Goal: Task Accomplishment & Management: Complete application form

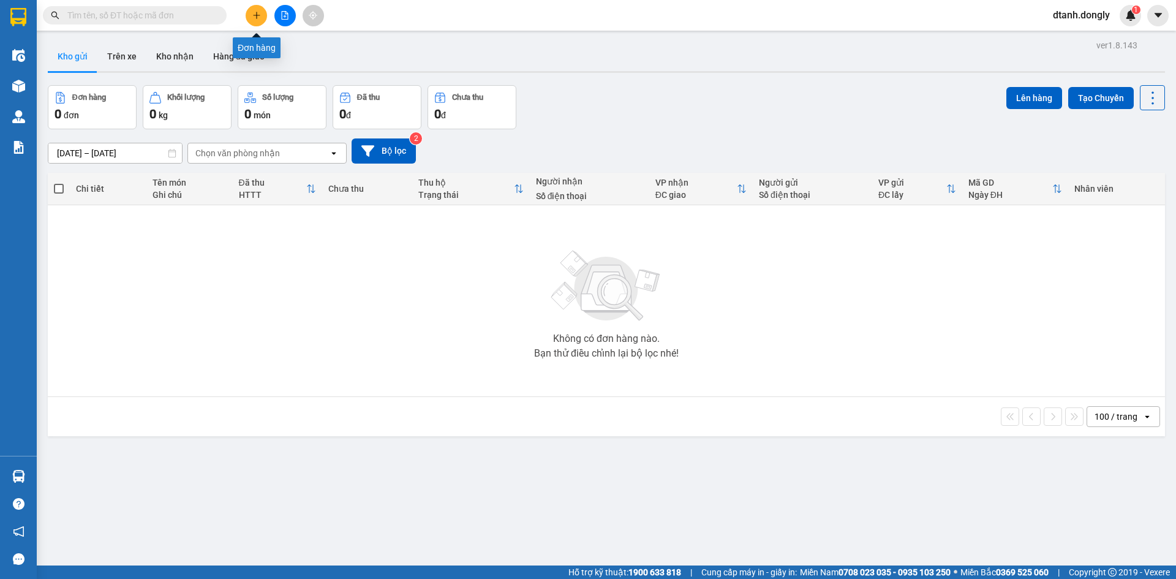
drag, startPoint x: 259, startPoint y: 14, endPoint x: 242, endPoint y: 15, distance: 17.2
click at [258, 14] on icon "plus" at bounding box center [256, 15] width 9 height 9
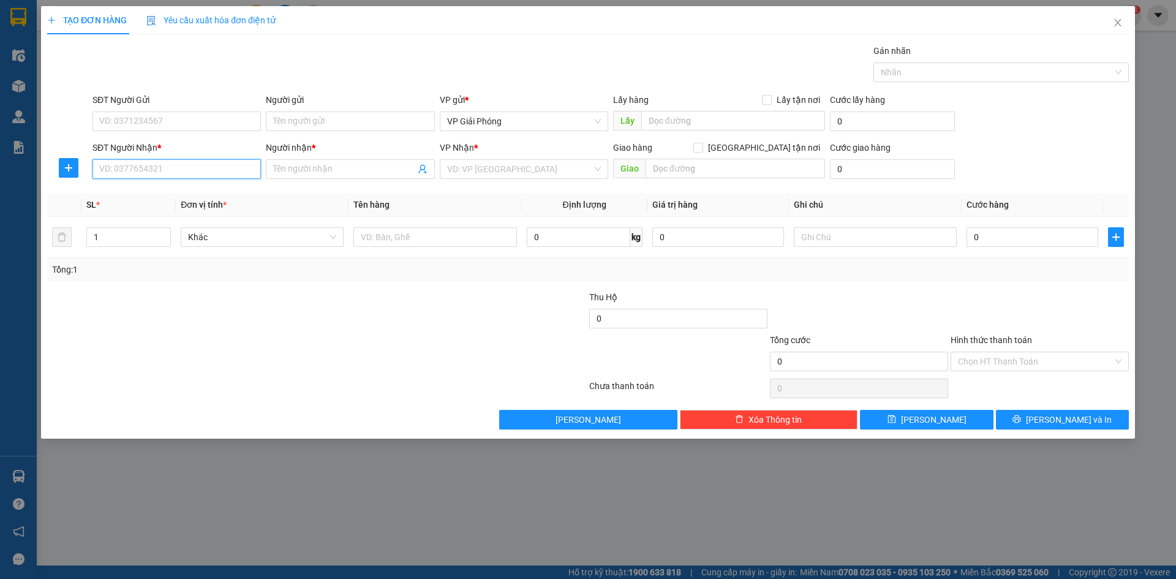
click at [208, 168] on input "SĐT Người Nhận *" at bounding box center [176, 169] width 168 height 20
type input "0982017876"
click at [189, 193] on div "0982017876 - THIỆN" at bounding box center [177, 193] width 154 height 13
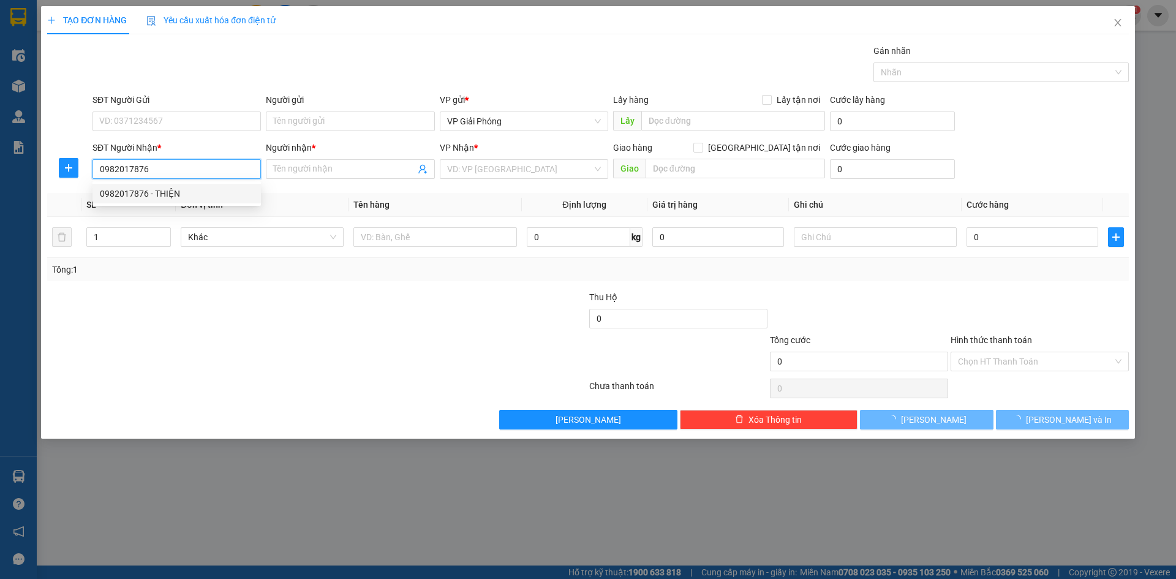
type input "THIỆN"
checkbox input "true"
type input "CÔNG LIÊM"
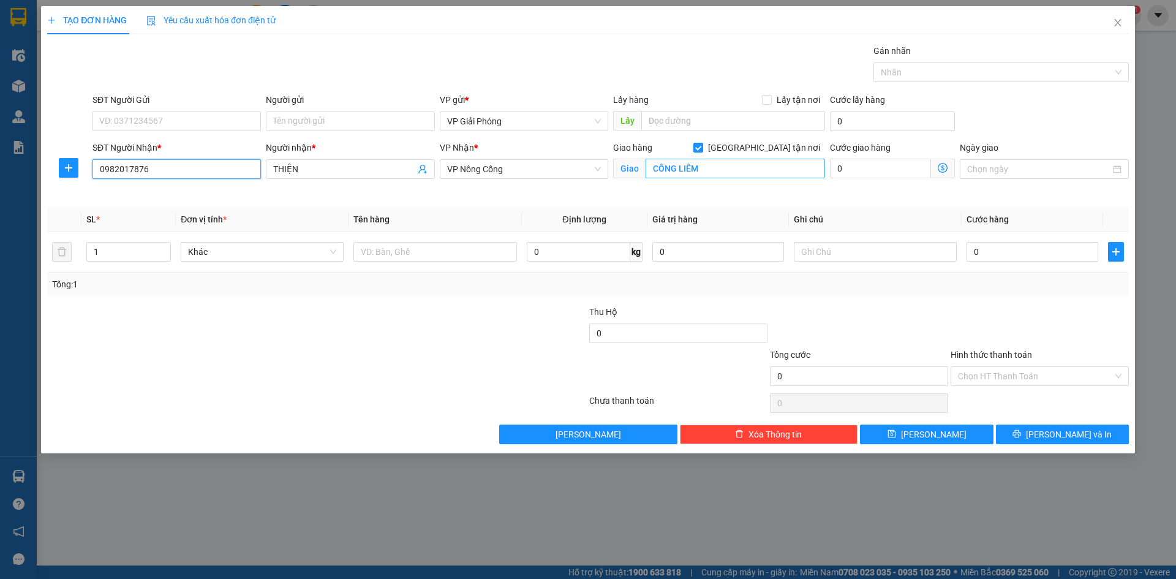
type input "0982017876"
click at [720, 171] on input "CÔNG LIÊM" at bounding box center [735, 169] width 179 height 20
click at [518, 296] on div "Transit Pickup Surcharge Ids Transit Deliver Surcharge Ids Transit Deliver Surc…" at bounding box center [588, 244] width 1082 height 400
click at [133, 250] on input "1" at bounding box center [128, 252] width 83 height 18
click at [138, 254] on input "1" at bounding box center [128, 252] width 83 height 18
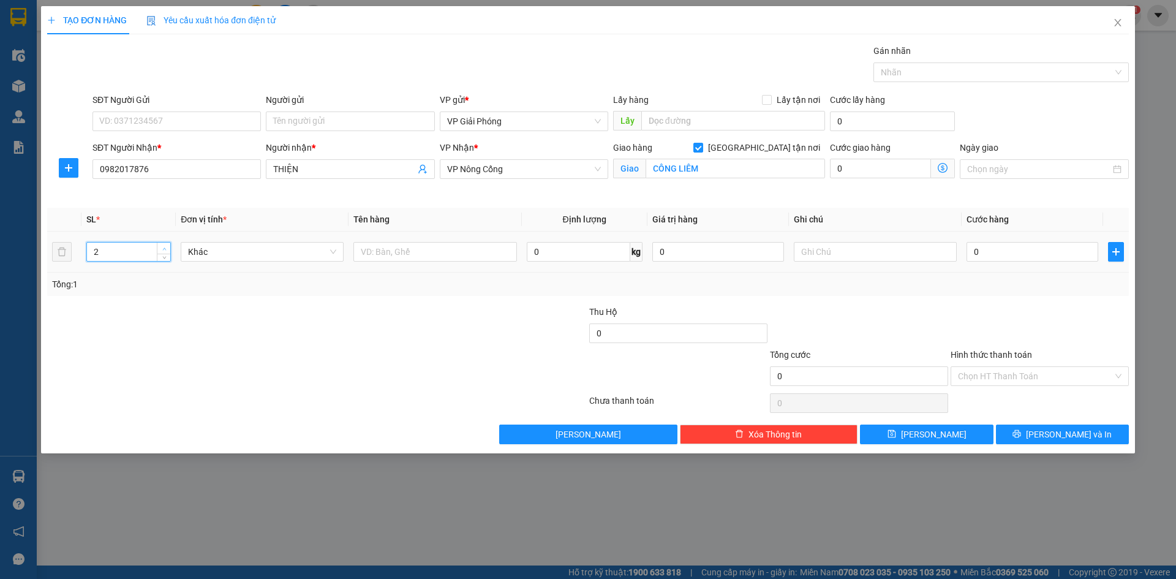
click at [162, 249] on icon "up" at bounding box center [164, 249] width 4 height 4
type input "3"
click at [162, 249] on icon "up" at bounding box center [164, 249] width 4 height 4
click at [446, 258] on input "text" at bounding box center [434, 252] width 163 height 20
type input "2 thùng , 1 bao"
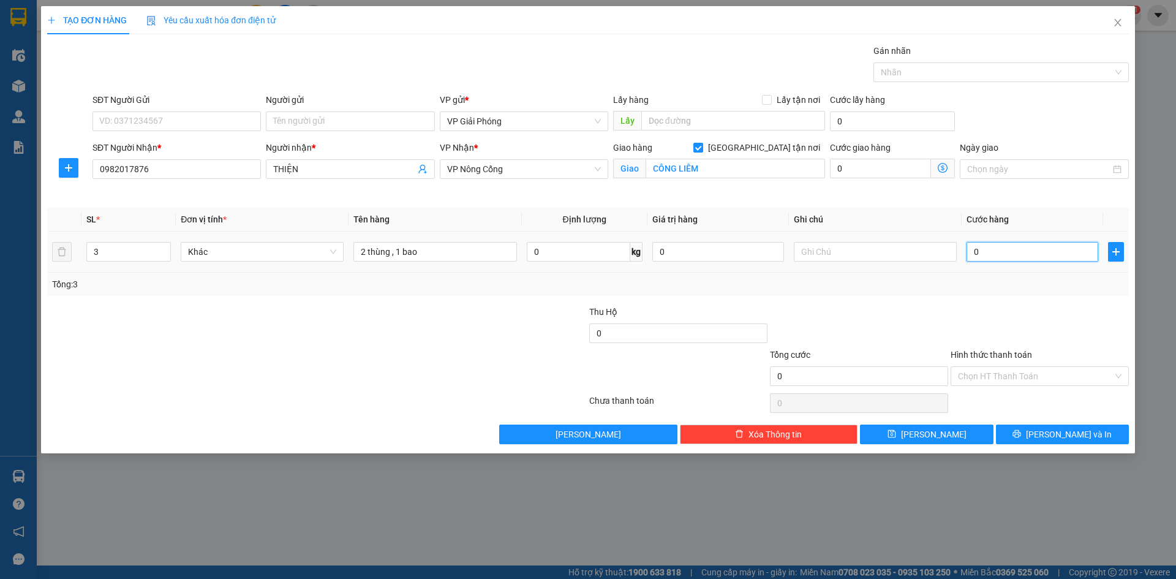
click at [1001, 248] on input "0" at bounding box center [1032, 252] width 132 height 20
type input "7"
type input "0"
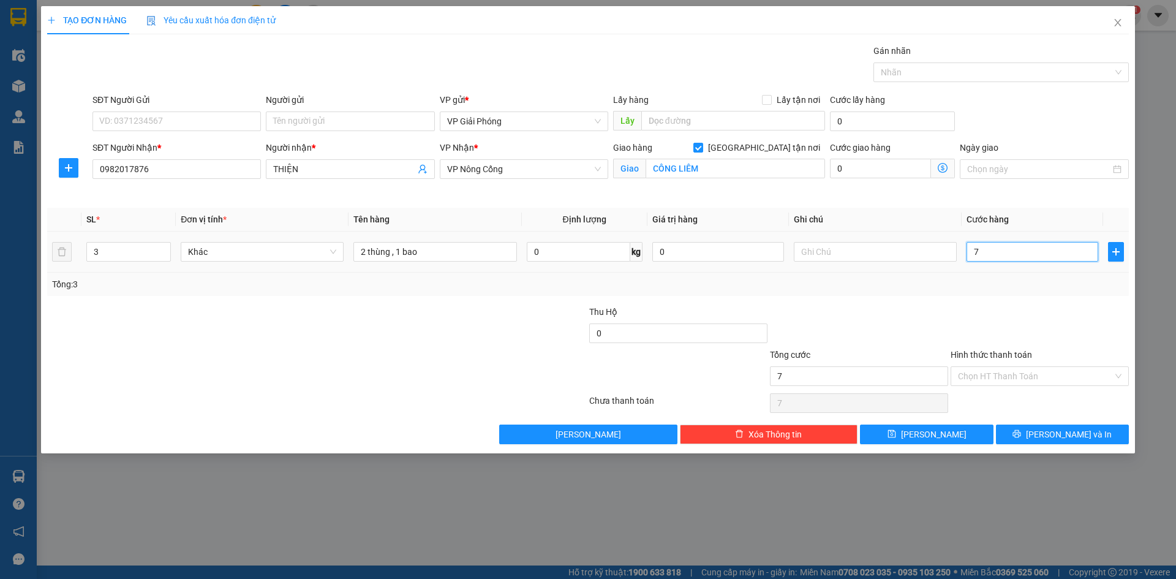
type input "0"
type input "08"
type input "8"
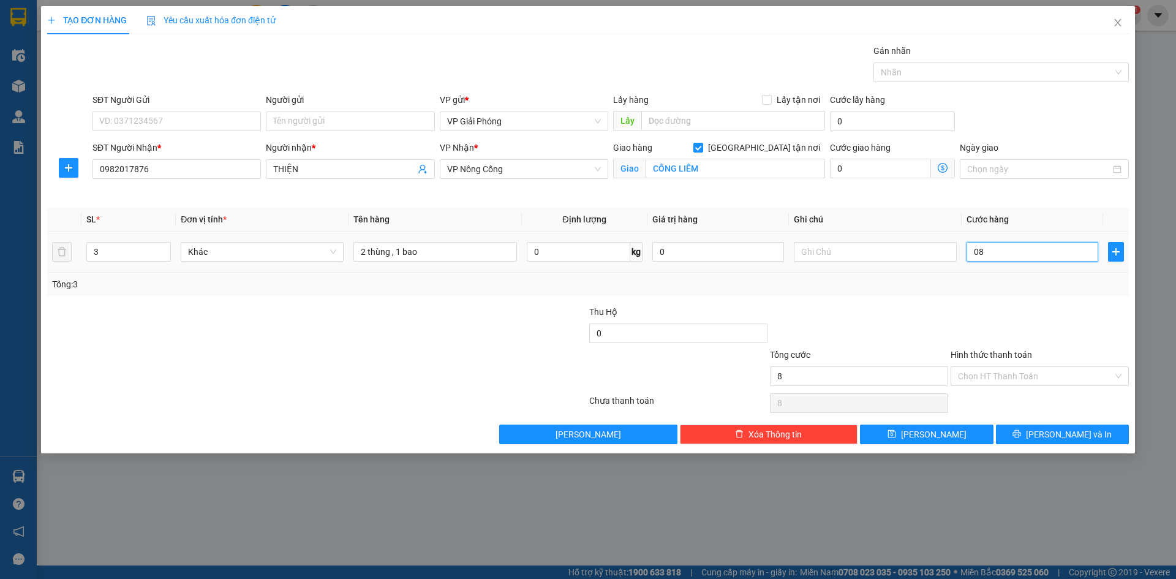
type input "080"
type input "80"
click at [906, 73] on div at bounding box center [994, 72] width 237 height 15
type input "80.000"
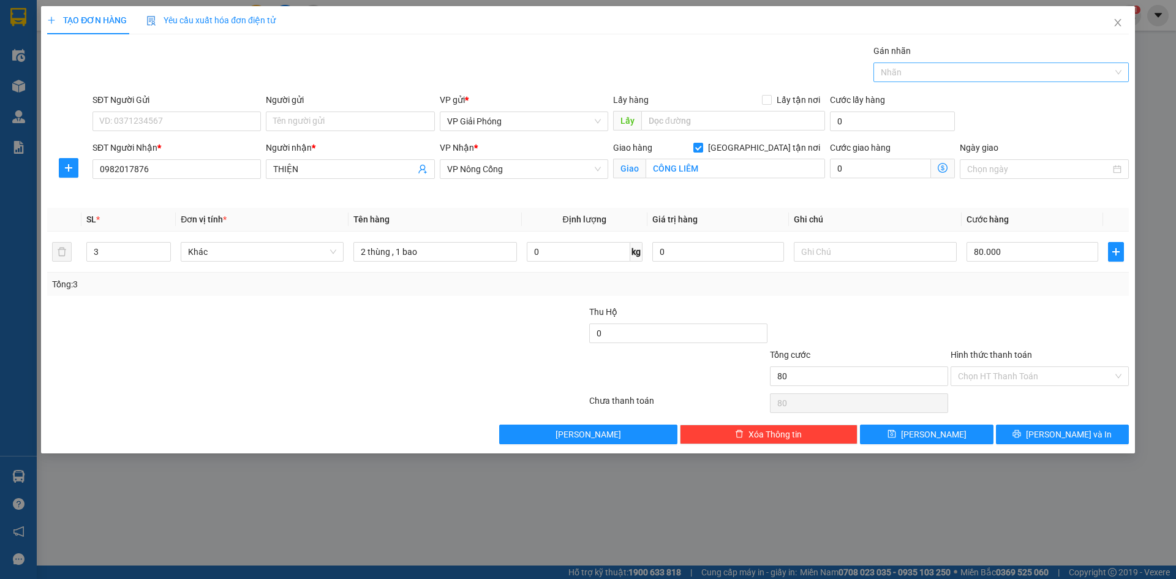
type input "80.000"
type input "001"
click at [940, 96] on div "0982 184 001" at bounding box center [1001, 96] width 241 height 13
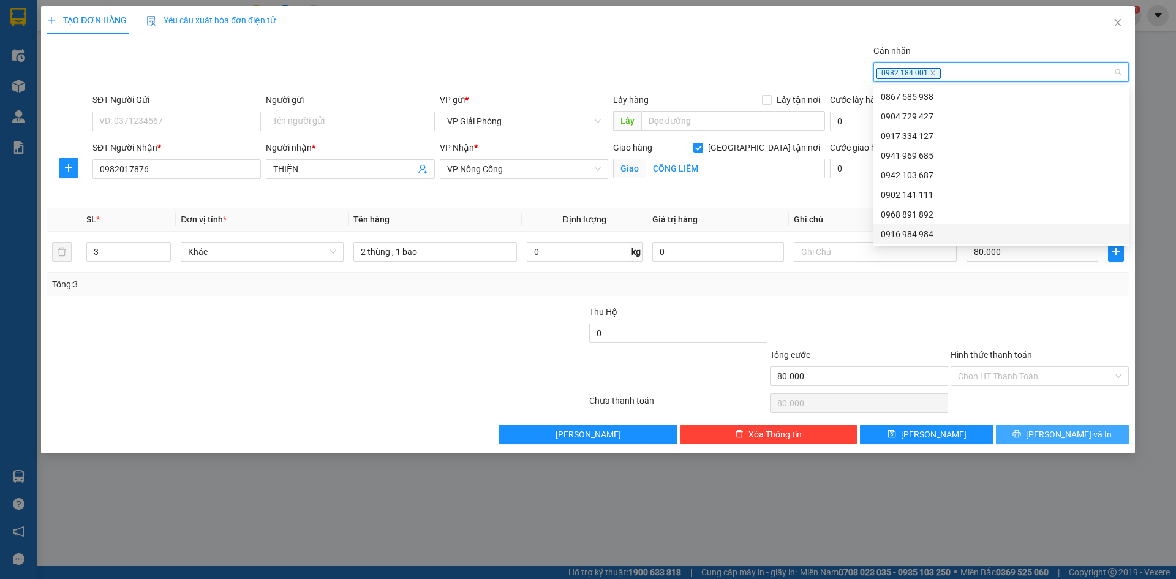
click at [1034, 436] on button "[PERSON_NAME] và In" at bounding box center [1062, 434] width 133 height 20
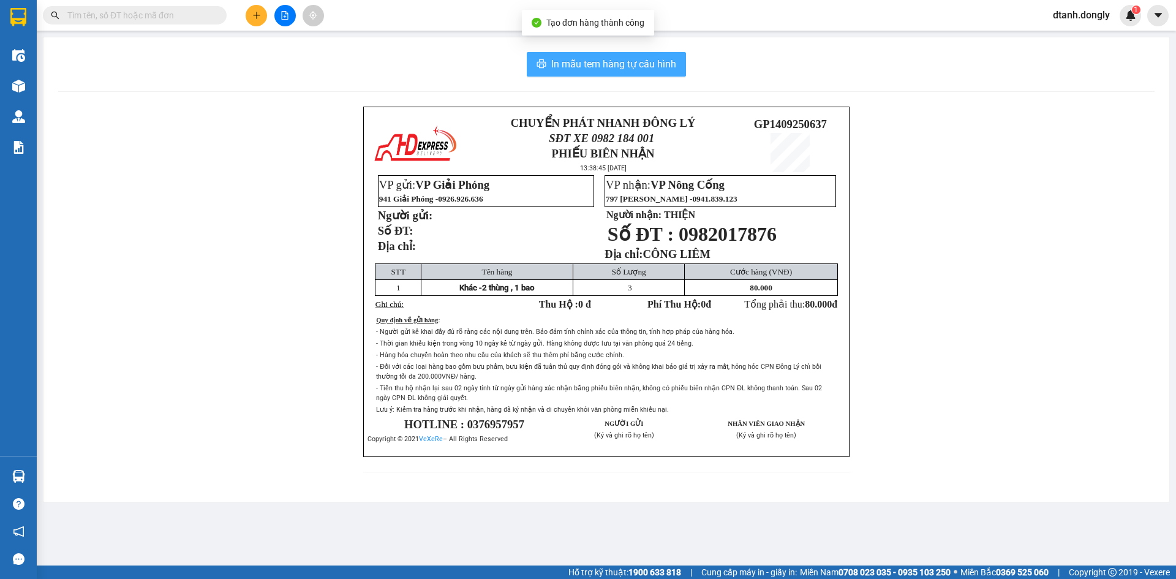
click at [592, 63] on span "In mẫu tem hàng tự cấu hình" at bounding box center [613, 63] width 125 height 15
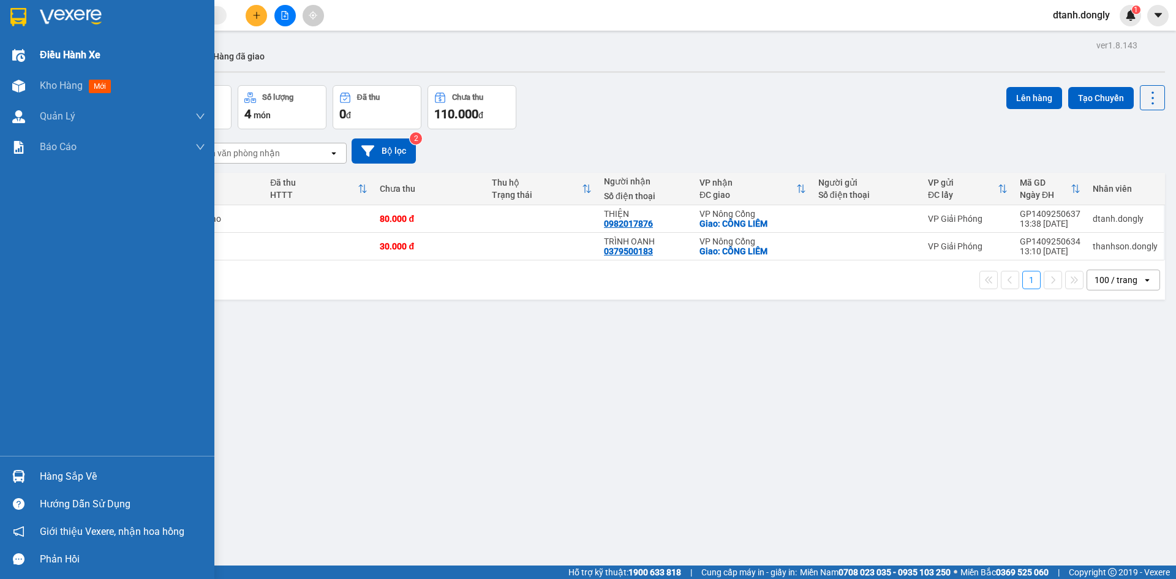
click at [53, 53] on span "Điều hành xe" at bounding box center [70, 54] width 61 height 15
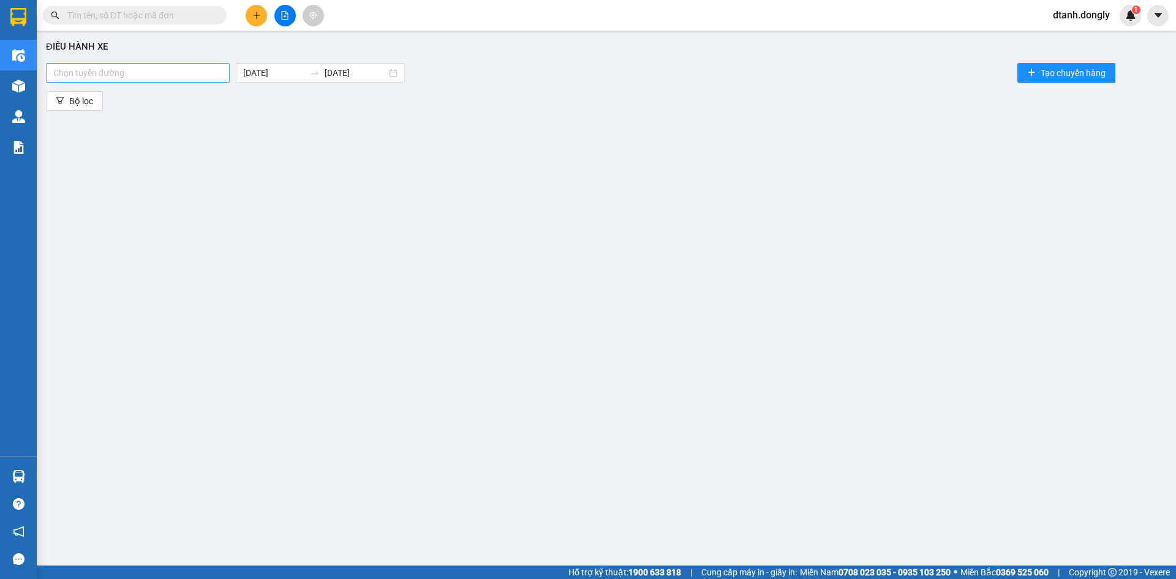
click at [213, 72] on div at bounding box center [138, 73] width 178 height 15
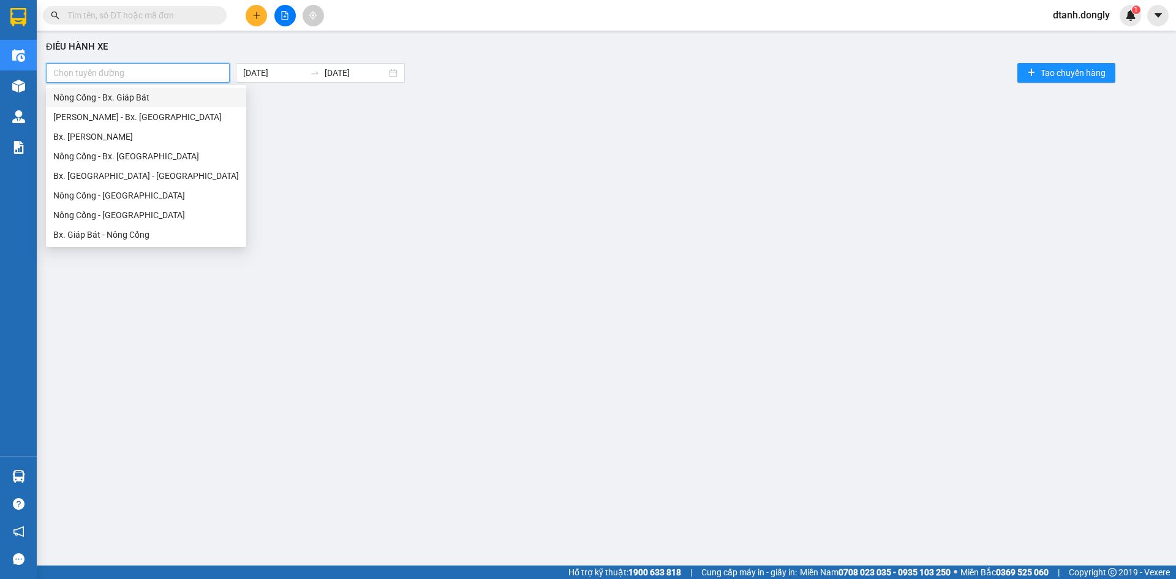
click at [190, 97] on div "Nông Cống - Bx. Giáp Bát" at bounding box center [146, 97] width 186 height 13
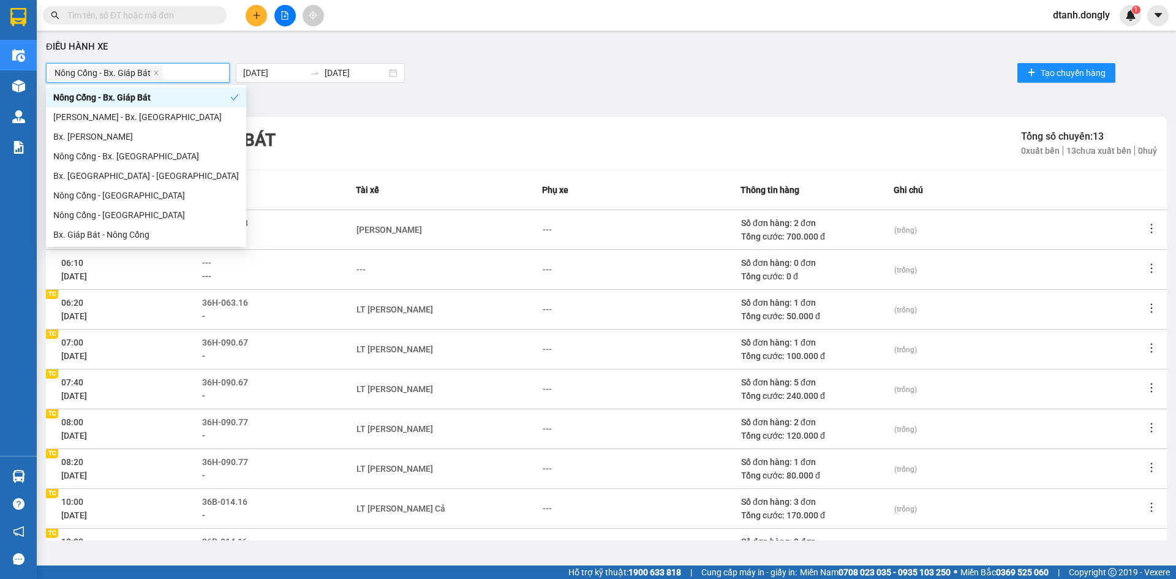
click at [201, 94] on div "Nông Cống - Bx. Giáp Bát" at bounding box center [141, 97] width 177 height 13
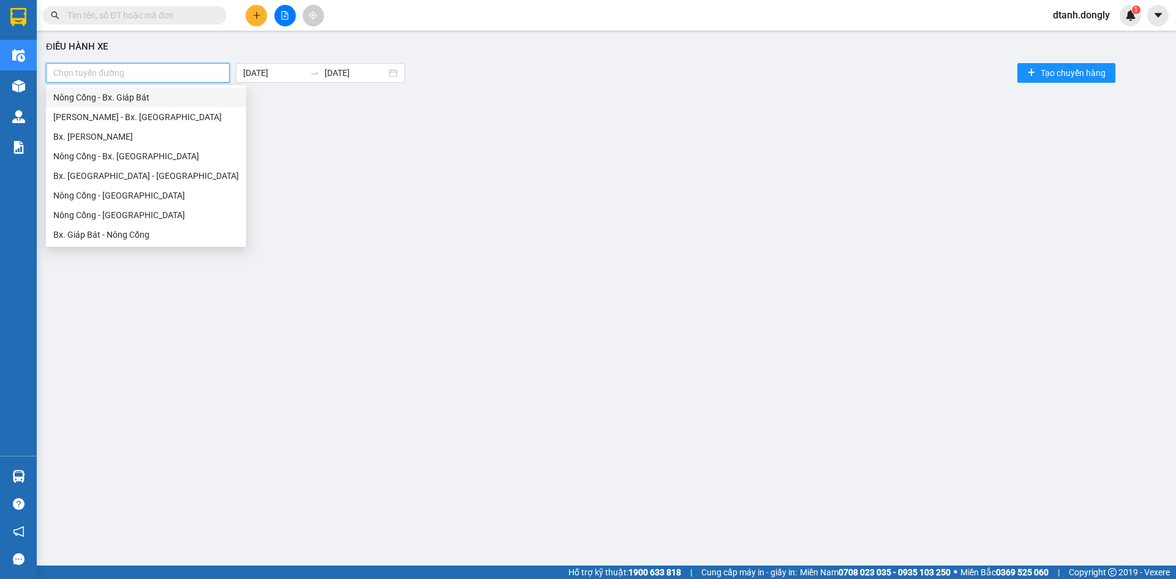
click at [198, 71] on div at bounding box center [138, 73] width 178 height 15
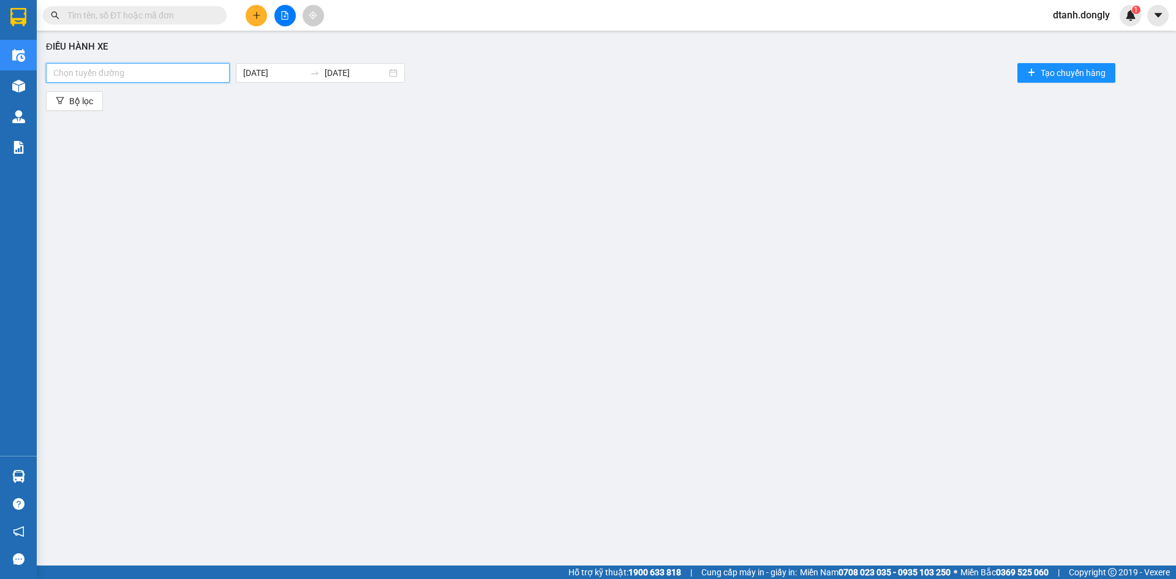
click at [198, 71] on div at bounding box center [138, 73] width 178 height 15
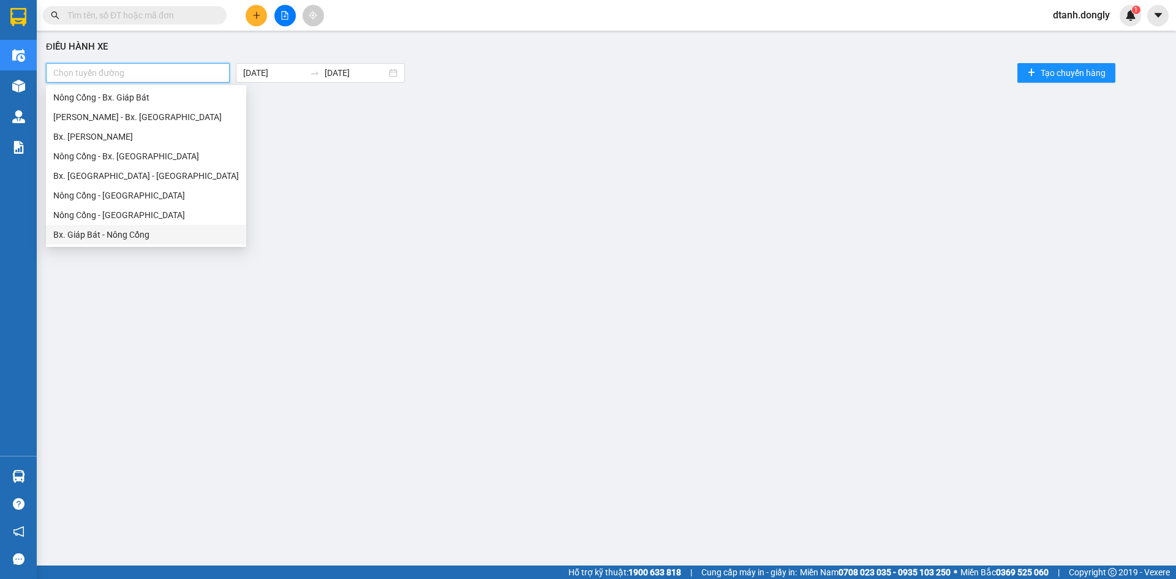
click at [165, 235] on div "Bx. Giáp Bát - Nông Cống" at bounding box center [146, 234] width 186 height 13
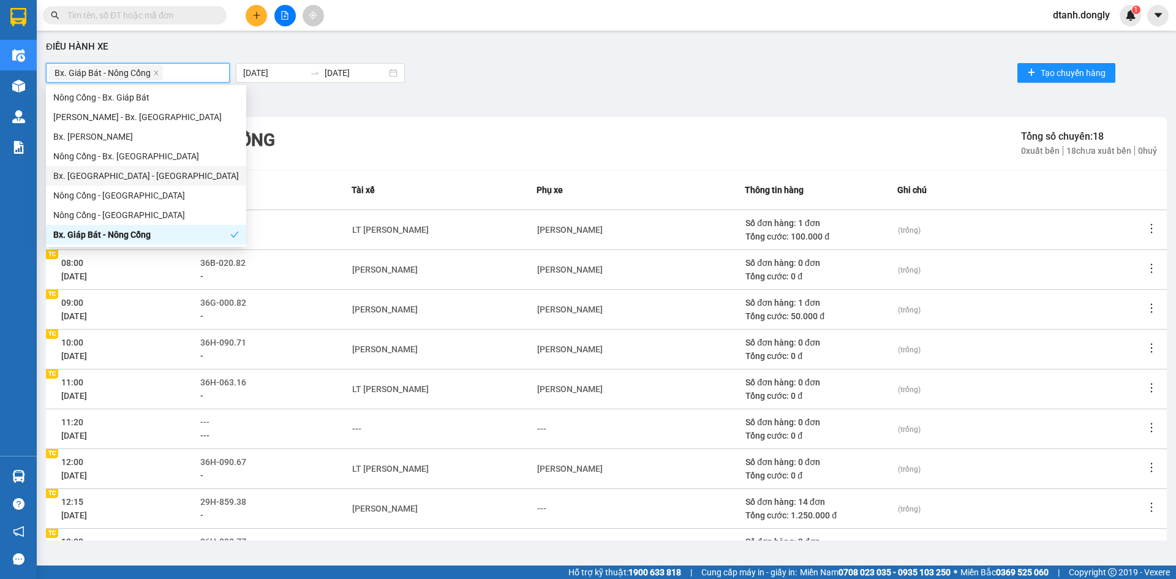
scroll to position [118, 0]
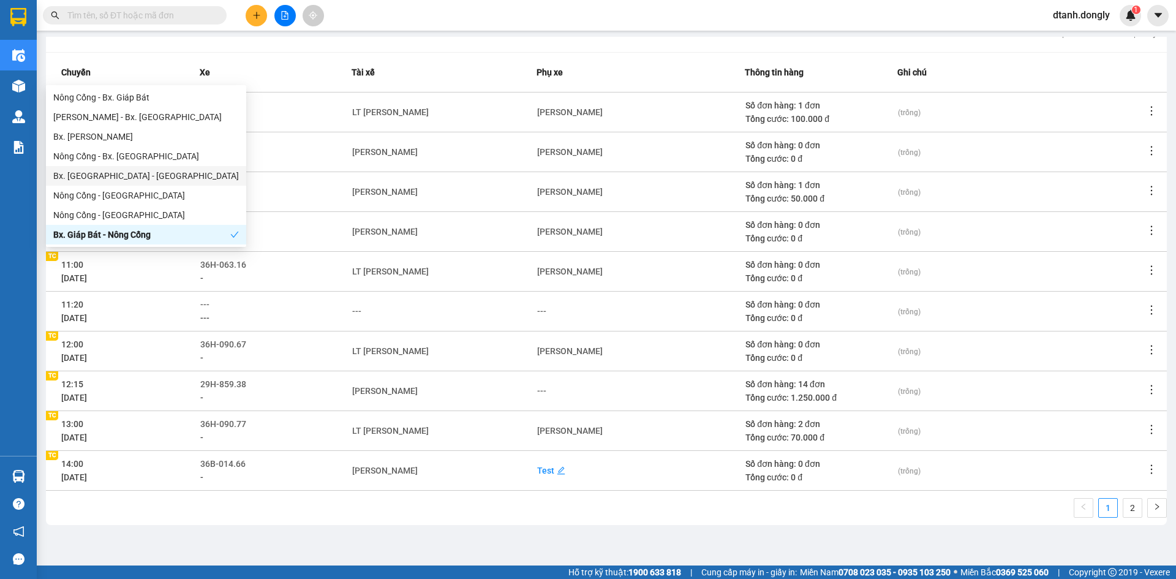
click at [537, 470] on div "Test" at bounding box center [545, 470] width 17 height 13
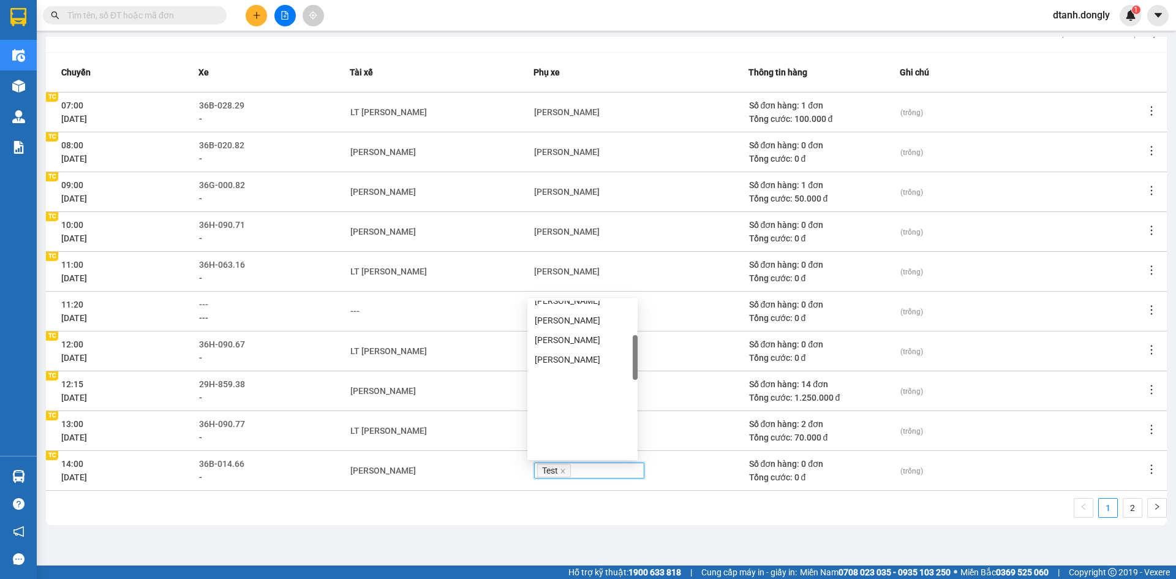
scroll to position [100, 0]
click at [560, 469] on icon "close" at bounding box center [563, 471] width 6 height 6
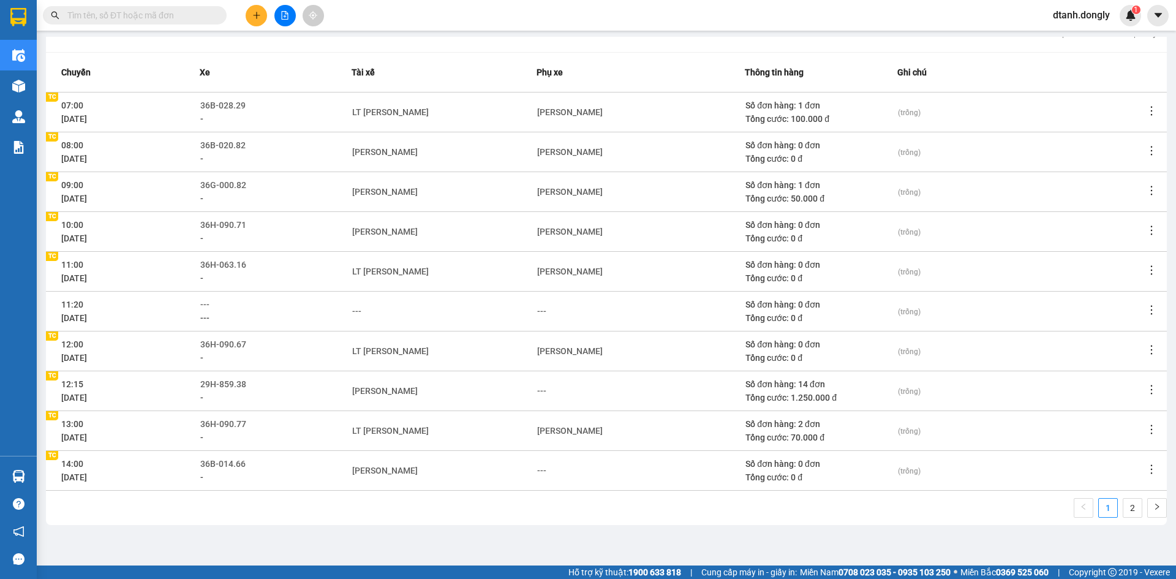
drag, startPoint x: 548, startPoint y: 467, endPoint x: 524, endPoint y: 466, distance: 23.3
click at [543, 467] on div "---" at bounding box center [641, 470] width 208 height 13
click at [539, 471] on div "---" at bounding box center [541, 470] width 9 height 13
type input "sy"
click at [642, 518] on div "1 2" at bounding box center [606, 511] width 1121 height 27
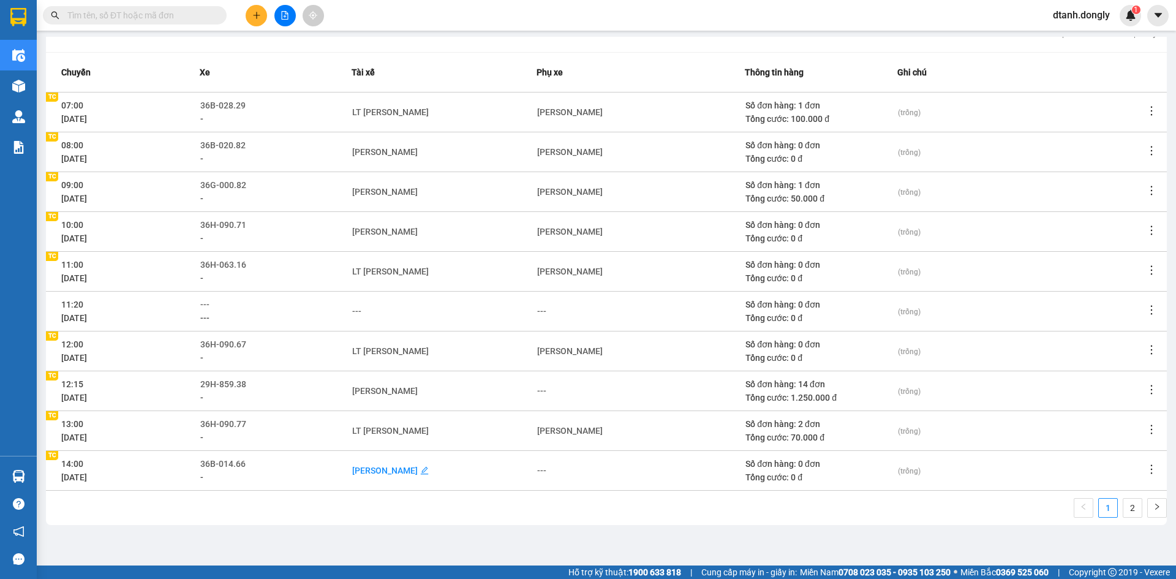
click at [405, 471] on div "[PERSON_NAME]" at bounding box center [385, 470] width 66 height 13
type input "s"
type input "diẹn"
click at [419, 488] on div "[PERSON_NAME]" at bounding box center [408, 492] width 96 height 13
drag, startPoint x: 535, startPoint y: 517, endPoint x: 608, endPoint y: 521, distance: 73.6
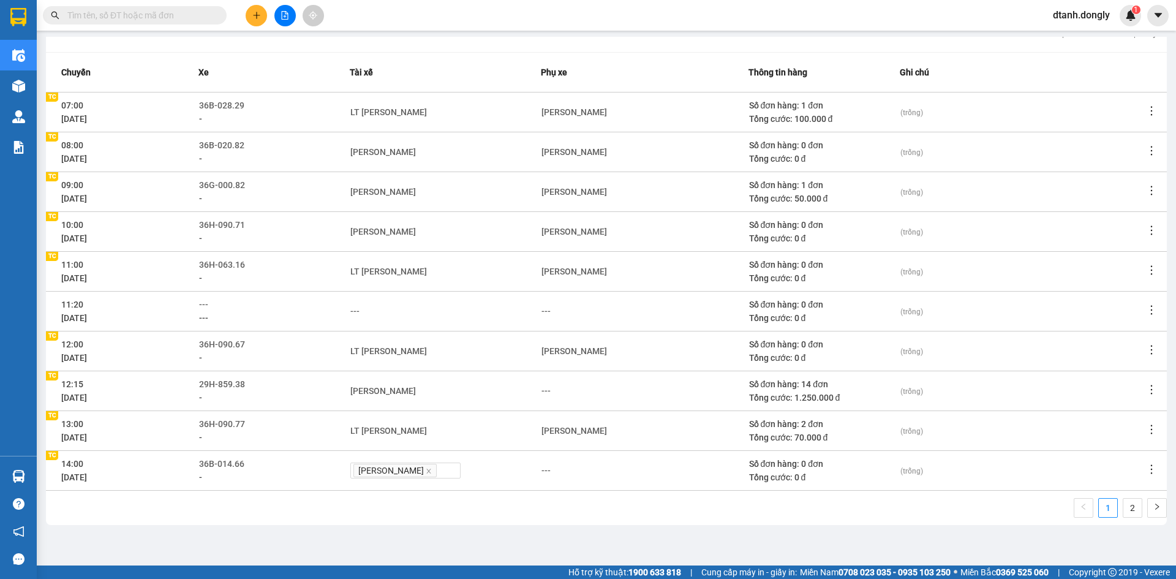
click at [535, 517] on div "1 2" at bounding box center [606, 511] width 1121 height 27
click at [1127, 505] on link "2" at bounding box center [1132, 508] width 18 height 18
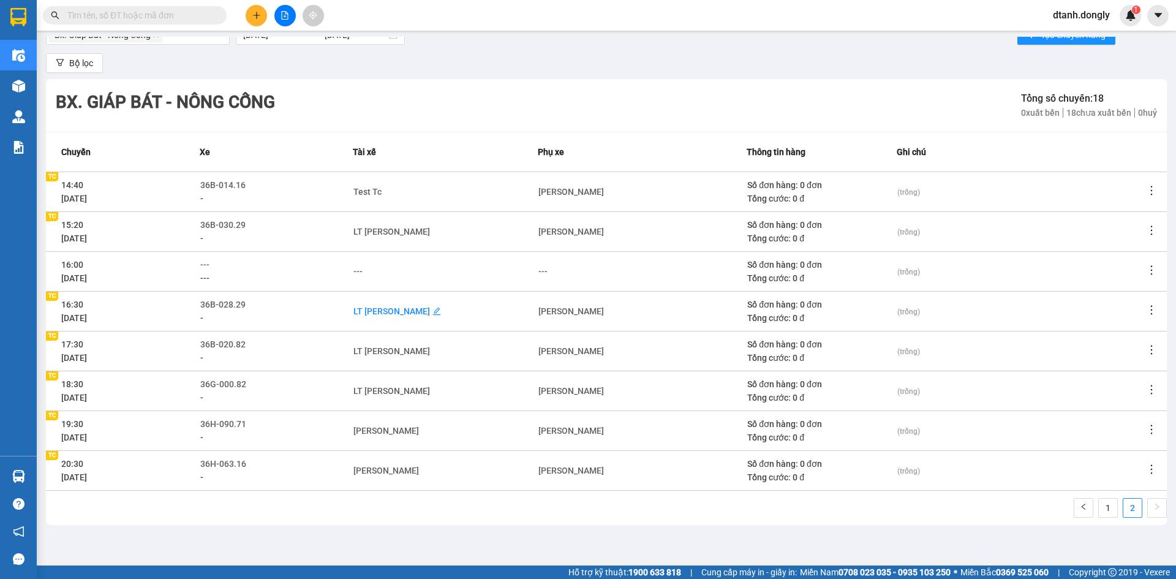
click at [415, 309] on div "LT [PERSON_NAME]" at bounding box center [391, 310] width 77 height 13
click at [437, 310] on icon "close" at bounding box center [440, 312] width 6 height 6
click at [358, 311] on div "---" at bounding box center [357, 310] width 9 height 13
type input "chung"
click at [404, 332] on div "[PERSON_NAME]" at bounding box center [409, 332] width 96 height 13
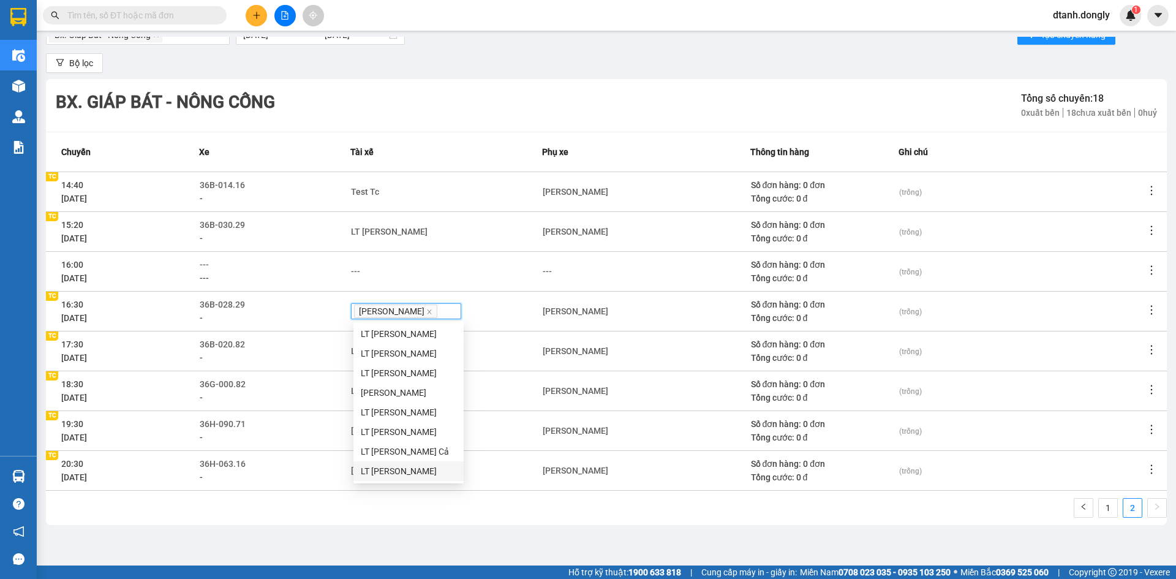
click at [492, 522] on div "1 2" at bounding box center [606, 511] width 1121 height 27
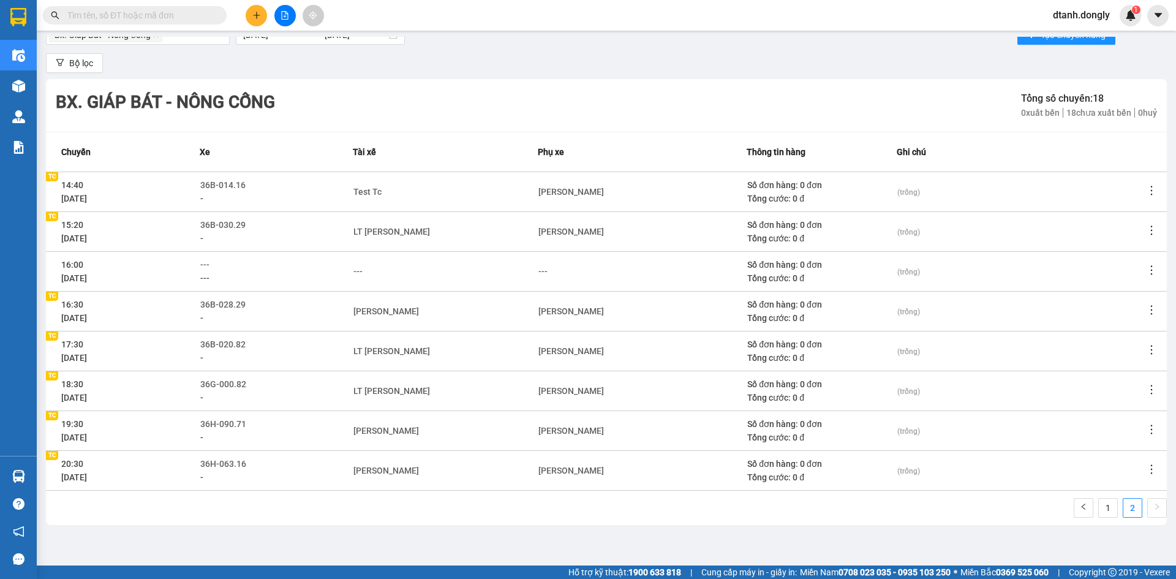
scroll to position [0, 0]
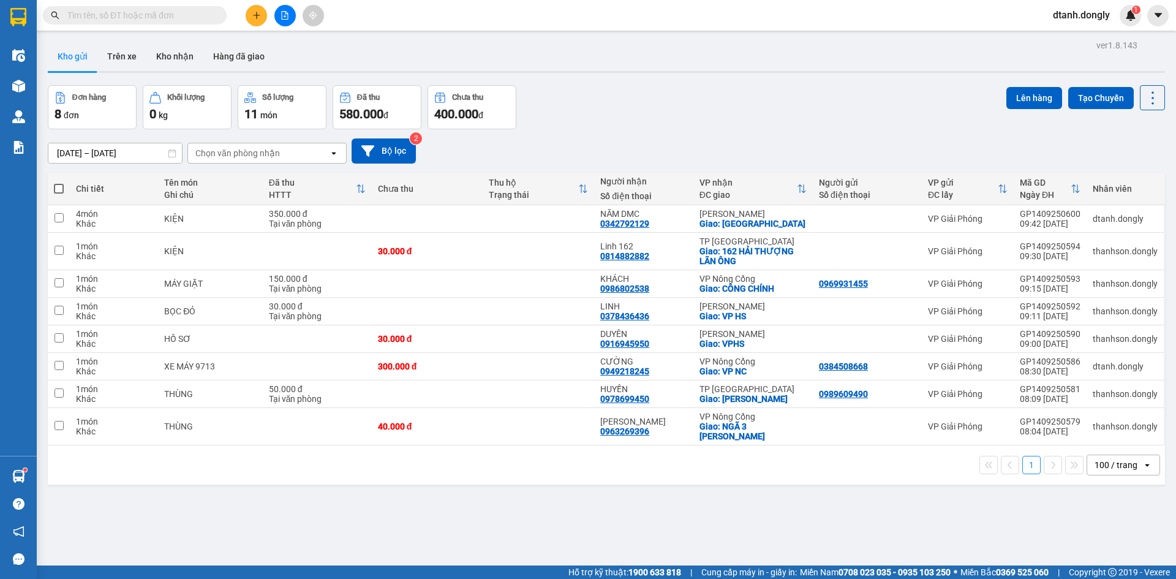
click at [193, 14] on input "text" at bounding box center [139, 15] width 145 height 13
click at [311, 61] on div "Kho gửi Trên xe Kho nhận Hàng đã giao" at bounding box center [606, 58] width 1117 height 32
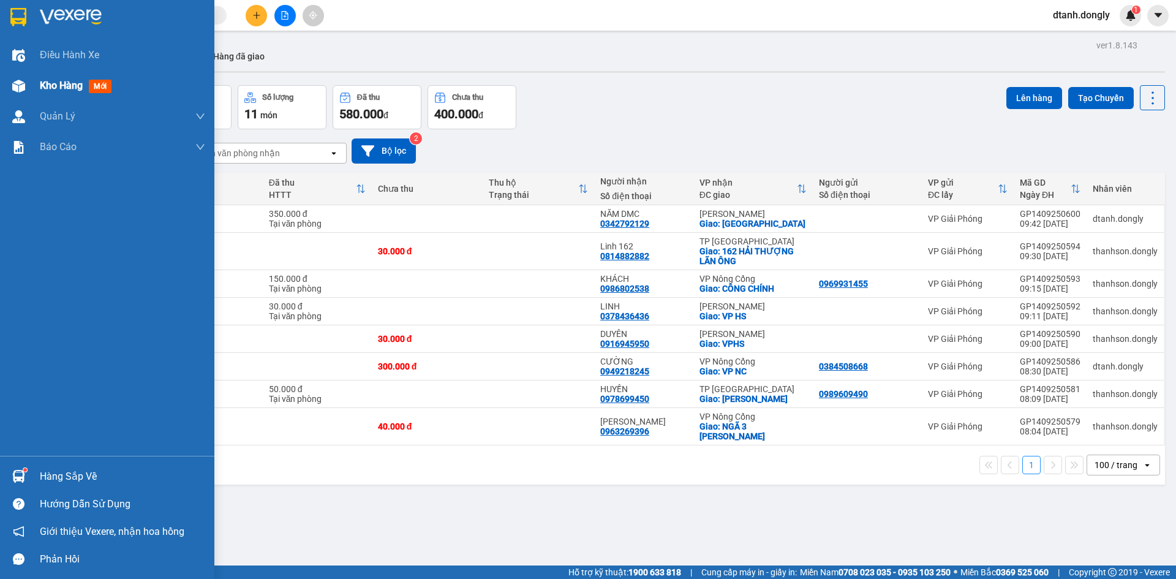
click at [62, 82] on span "Kho hàng" at bounding box center [61, 86] width 43 height 12
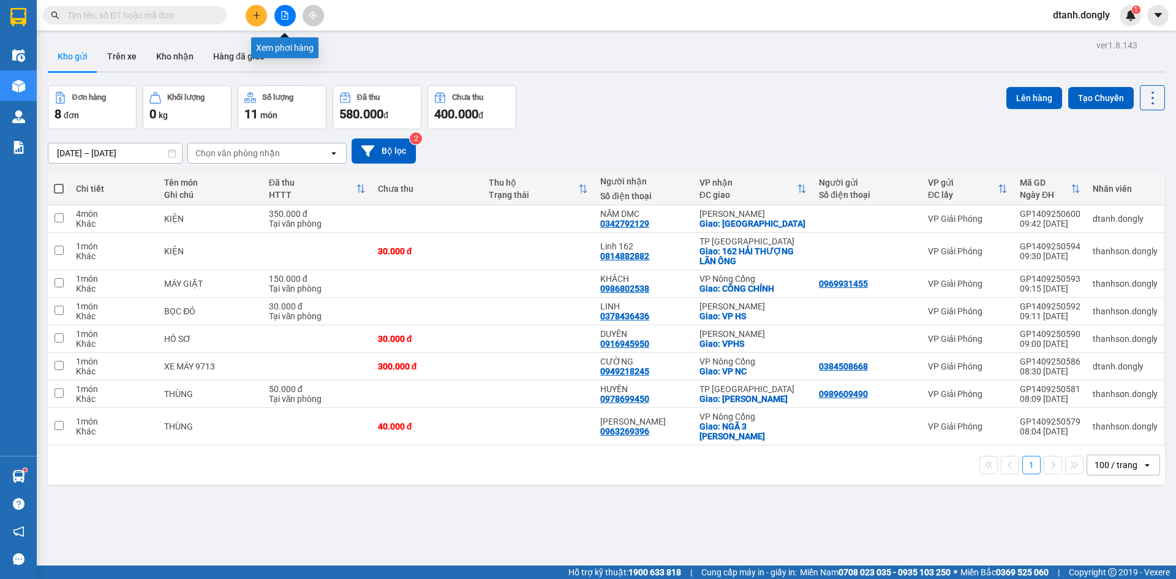
click at [282, 12] on icon "file-add" at bounding box center [285, 15] width 7 height 9
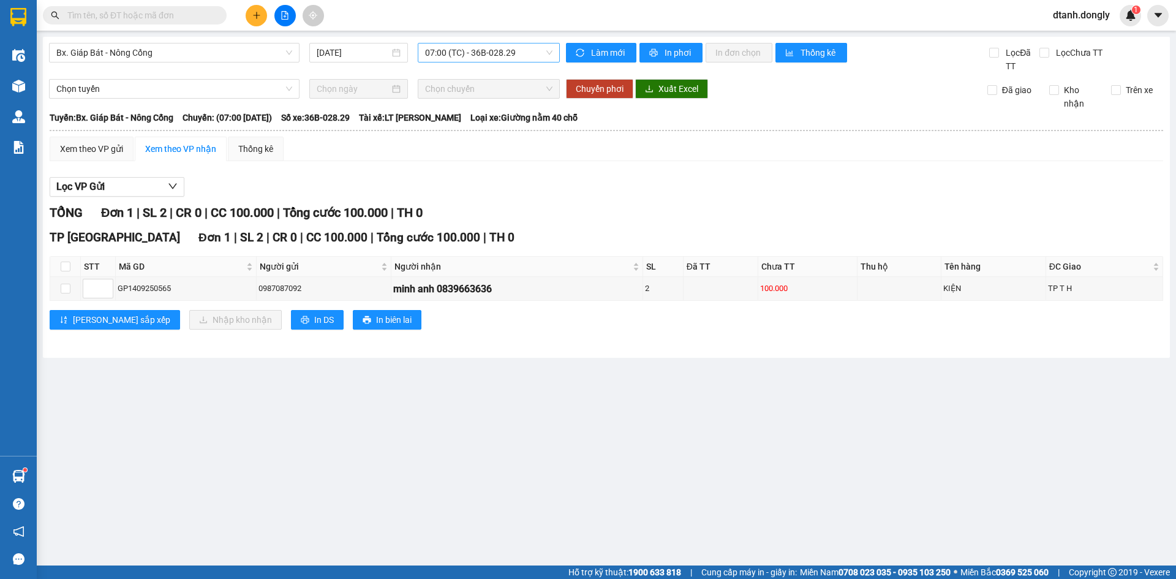
click at [546, 53] on span "07:00 (TC) - 36B-028.29" at bounding box center [488, 52] width 127 height 18
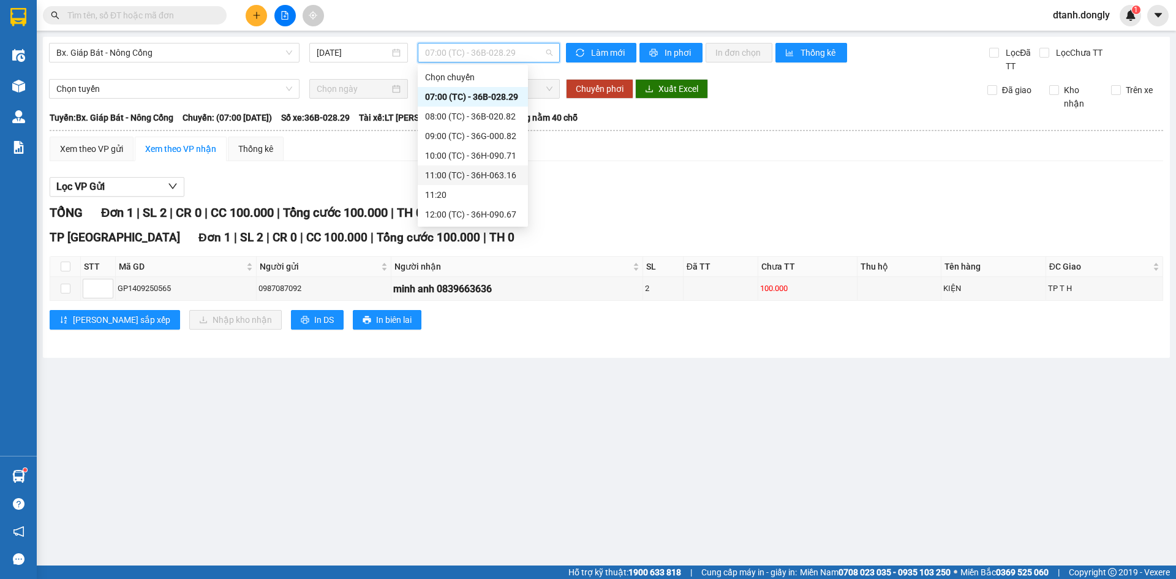
scroll to position [122, 0]
click at [491, 110] on div "12:15 (TC) - 29H-859.38" at bounding box center [473, 111] width 96 height 13
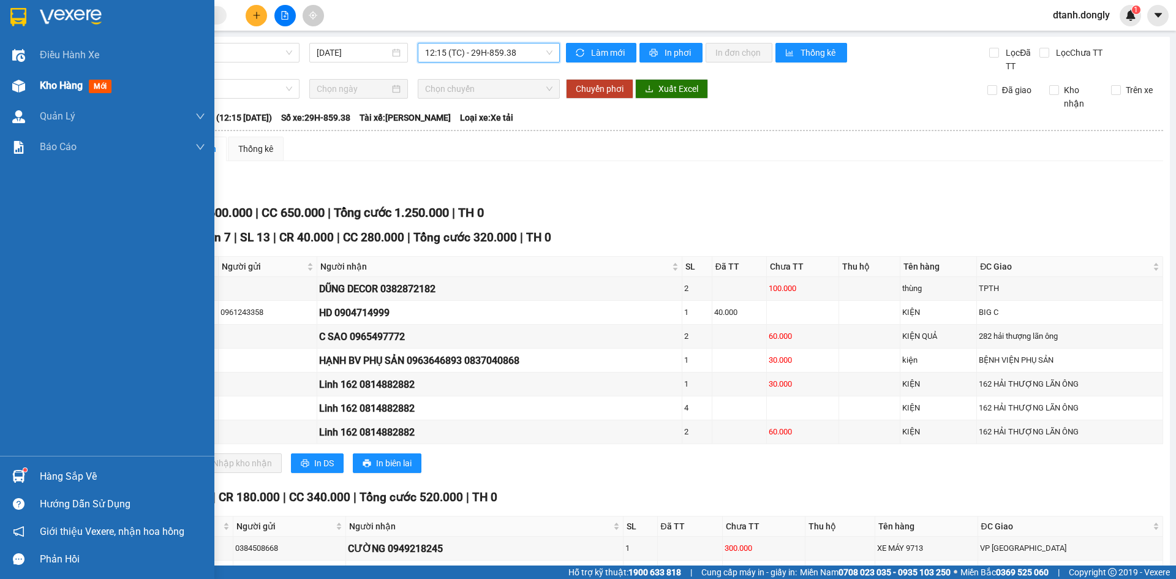
click at [50, 83] on span "Kho hàng" at bounding box center [61, 86] width 43 height 12
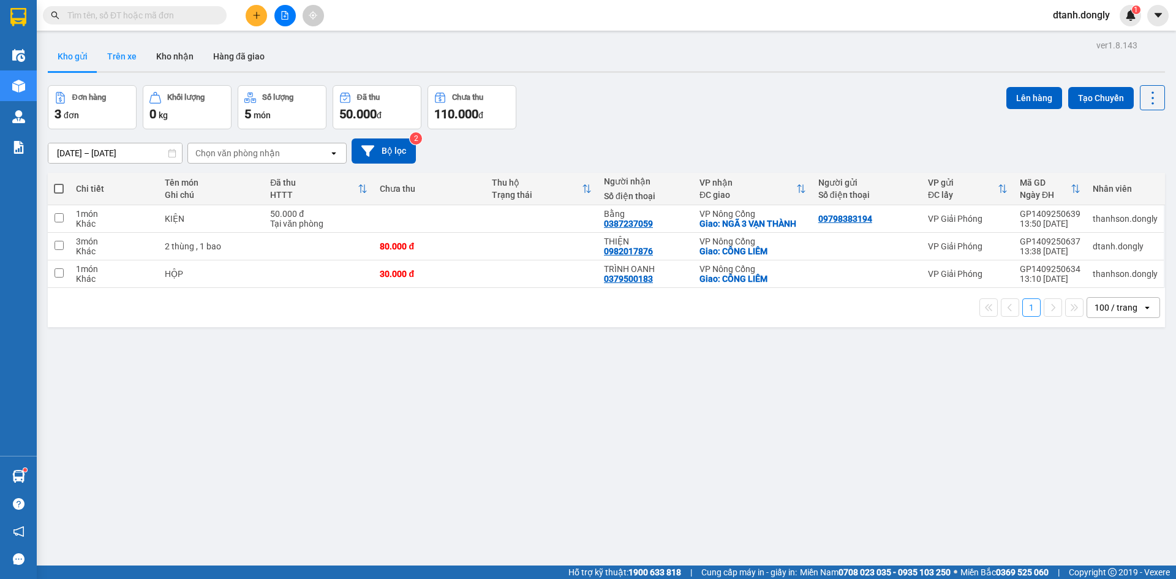
click at [114, 55] on button "Trên xe" at bounding box center [121, 56] width 49 height 29
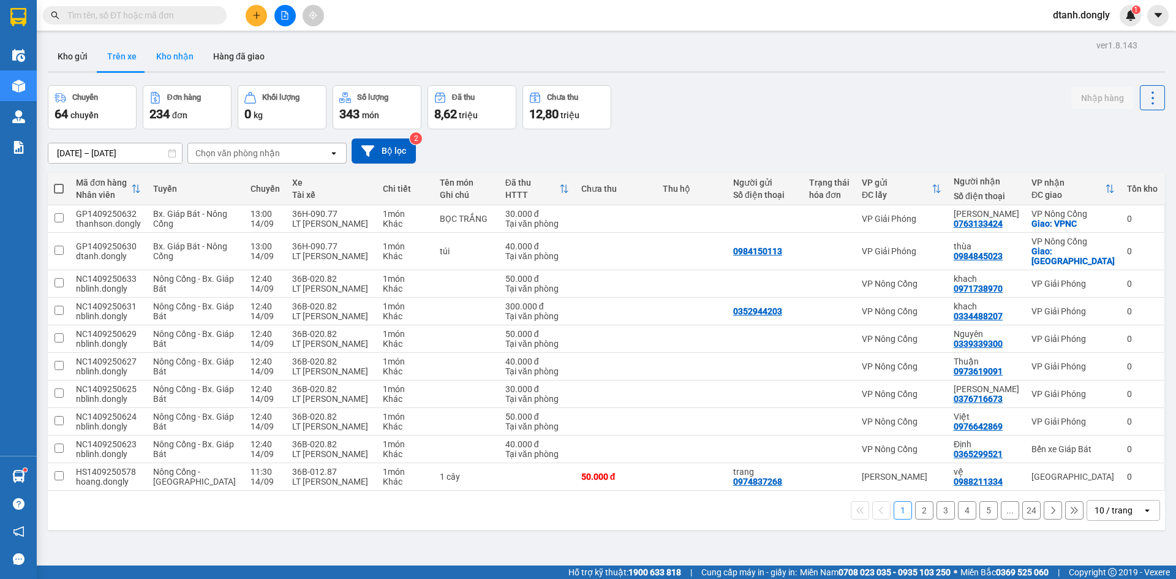
click at [176, 55] on button "Kho nhận" at bounding box center [174, 56] width 57 height 29
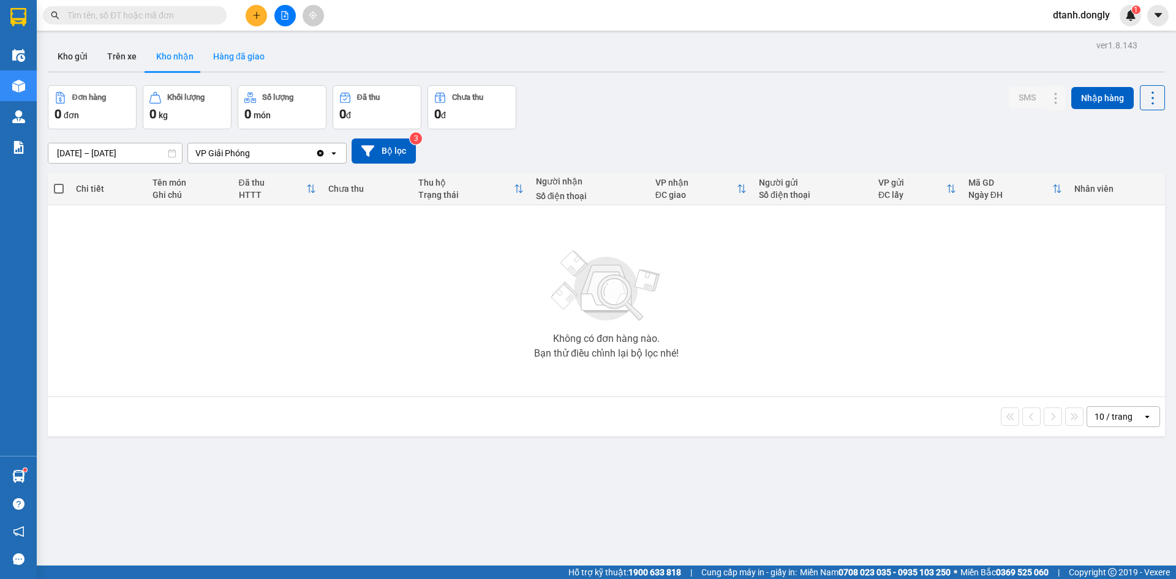
click at [252, 55] on button "Hàng đã giao" at bounding box center [238, 56] width 71 height 29
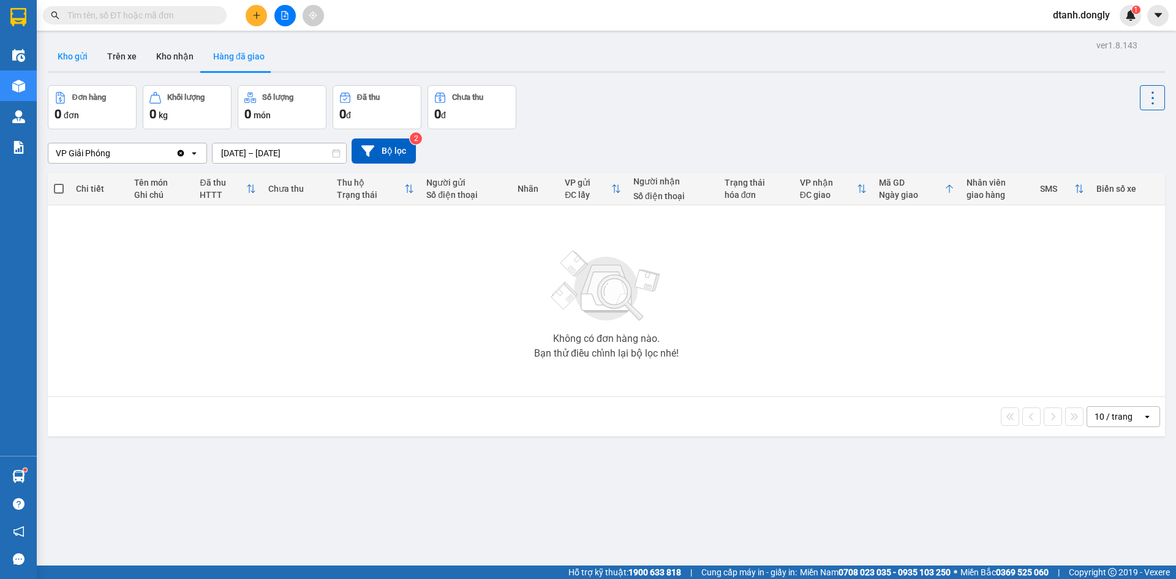
click at [78, 53] on button "Kho gửi" at bounding box center [73, 56] width 50 height 29
